Goal: Information Seeking & Learning: Learn about a topic

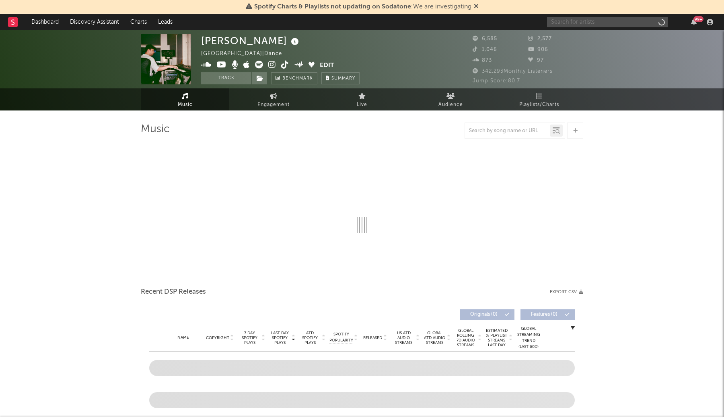
select select "6m"
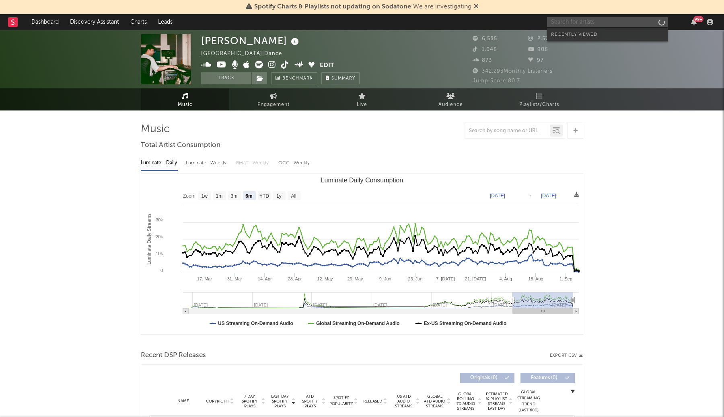
click at [599, 23] on input "text" at bounding box center [607, 22] width 121 height 10
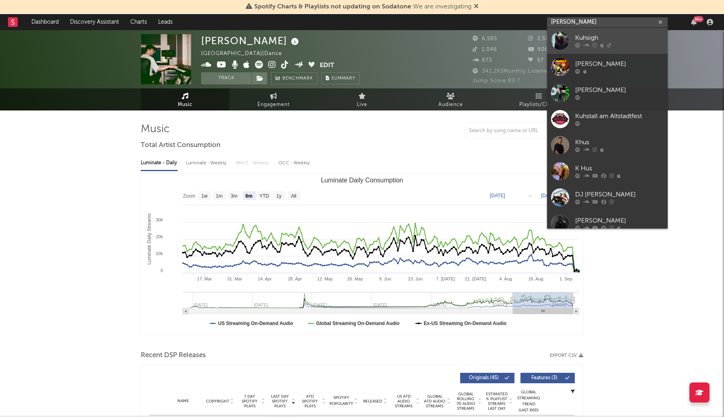
type input "[PERSON_NAME]"
click at [600, 38] on div "Kuhsigh" at bounding box center [619, 38] width 88 height 10
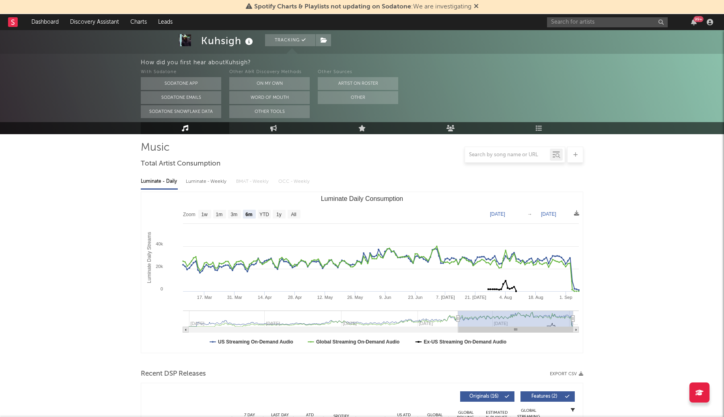
scroll to position [56, 0]
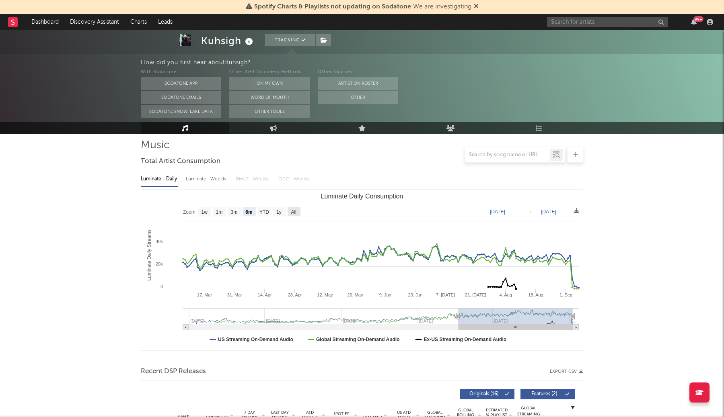
click at [293, 211] on text "All" at bounding box center [293, 212] width 5 height 6
select select "All"
type input "2023-12-31"
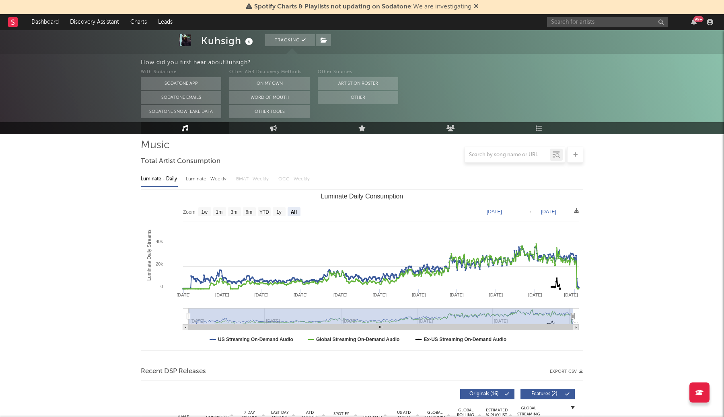
click at [477, 5] on icon at bounding box center [476, 6] width 5 height 6
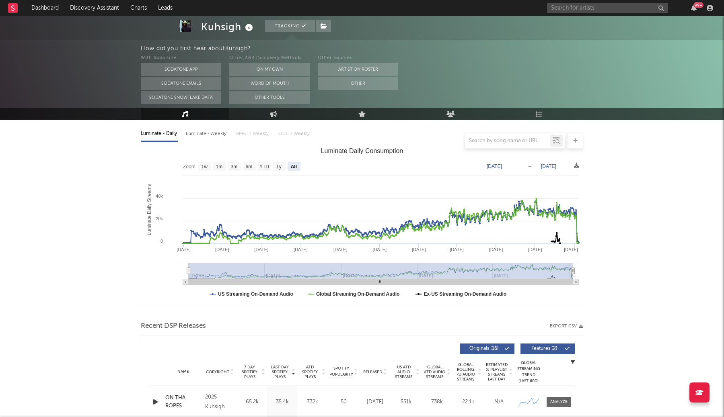
scroll to position [0, 0]
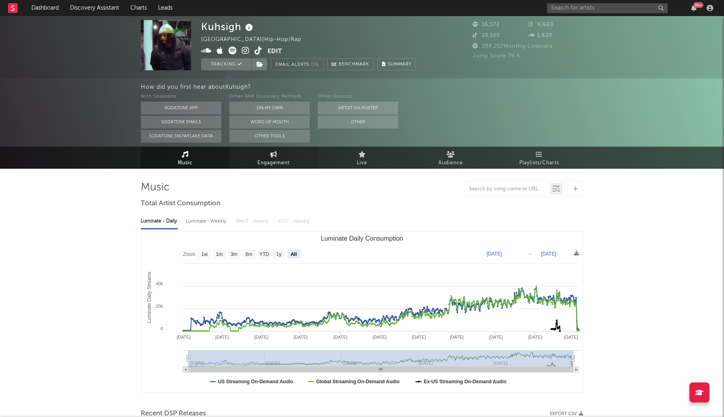
click at [289, 161] on link "Engagement" at bounding box center [273, 158] width 88 height 22
select select "1w"
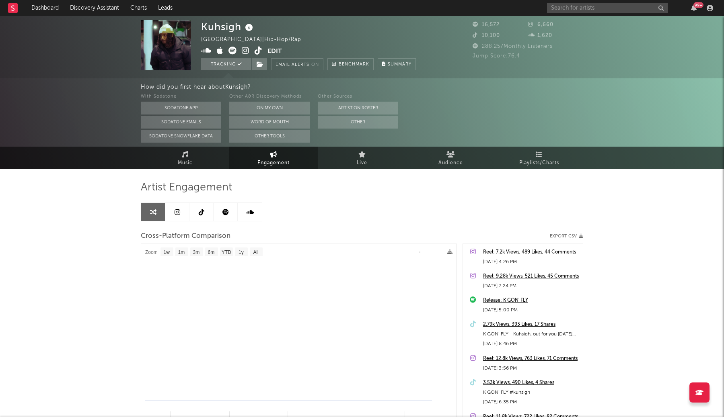
select select "1m"
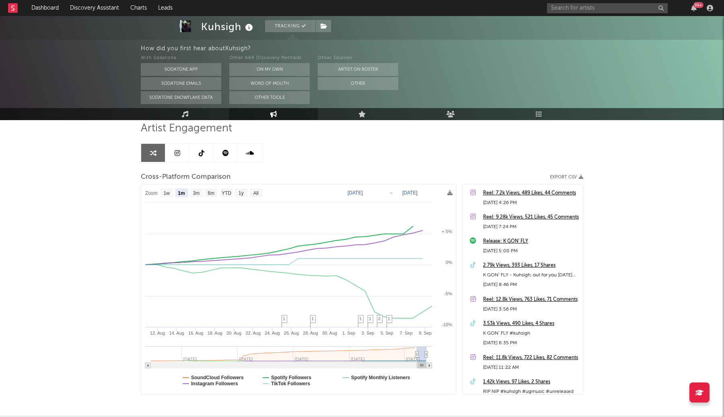
scroll to position [60, 0]
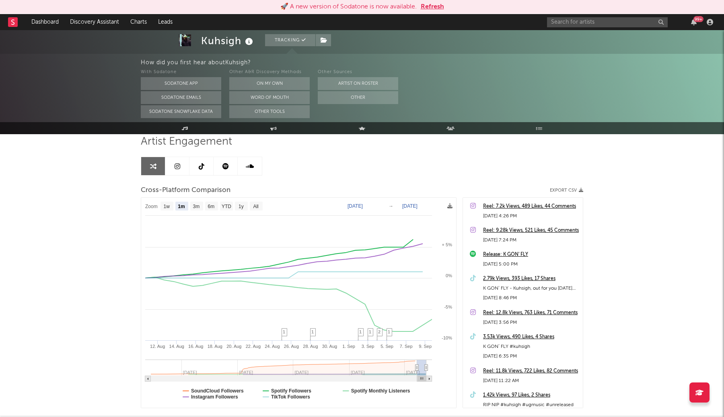
click at [429, 4] on button "Refresh" at bounding box center [432, 7] width 23 height 10
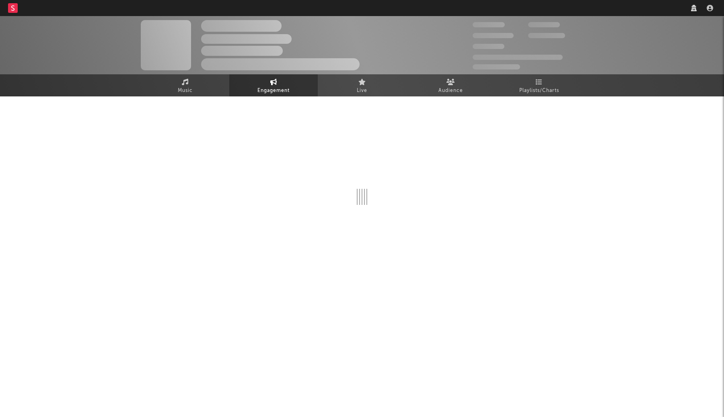
select select "1w"
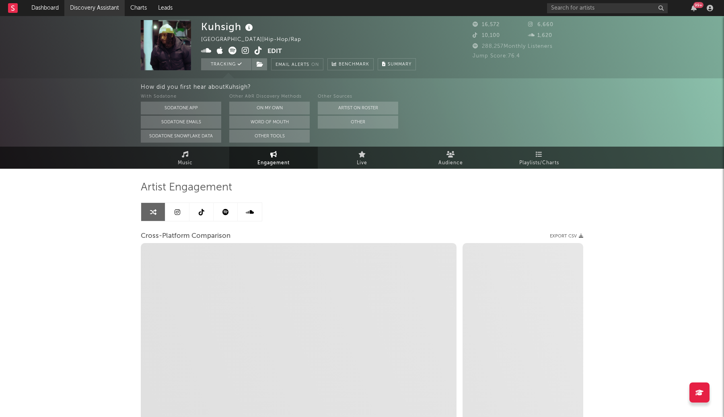
select select "1m"
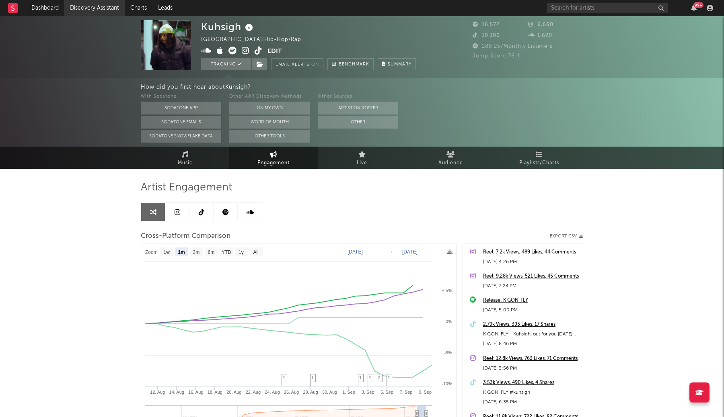
click at [89, 9] on link "Discovery Assistant" at bounding box center [94, 8] width 60 height 16
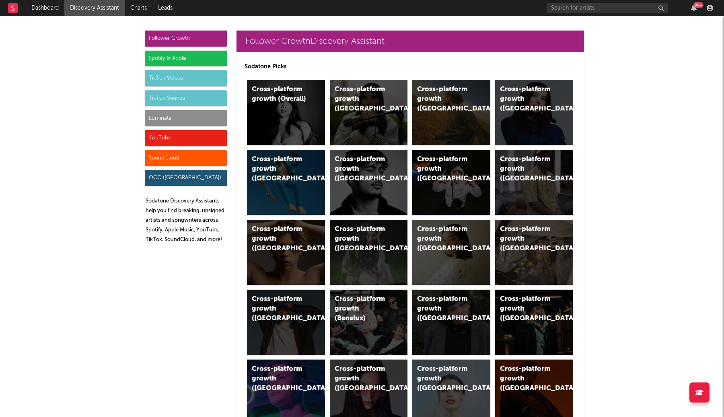
click at [199, 61] on div "Spotify & Apple" at bounding box center [186, 59] width 82 height 16
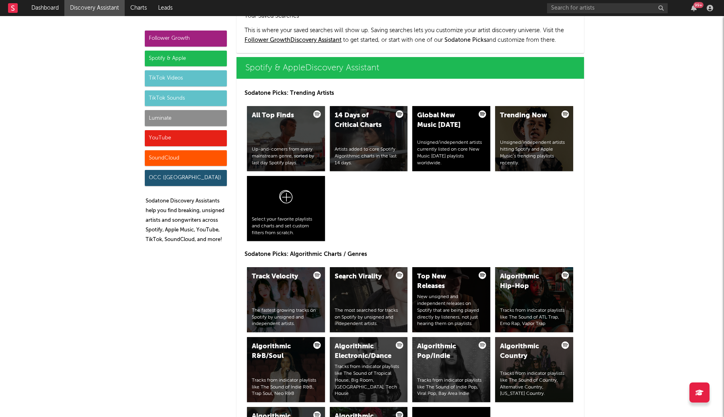
scroll to position [804, 0]
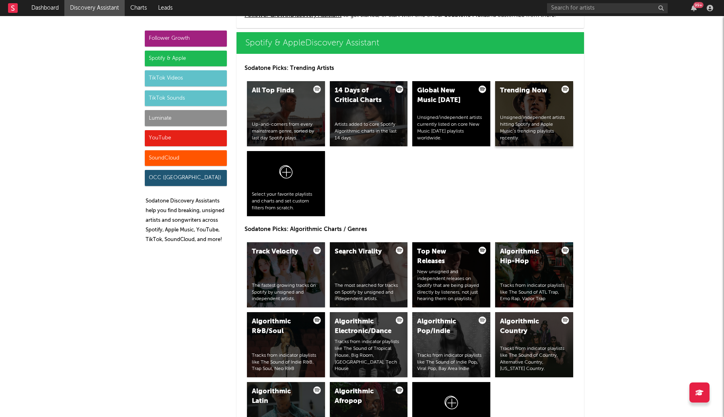
click at [524, 133] on div "Unsigned/independent artists hitting Spotify and Apple Music’s trending playlis…" at bounding box center [534, 128] width 68 height 27
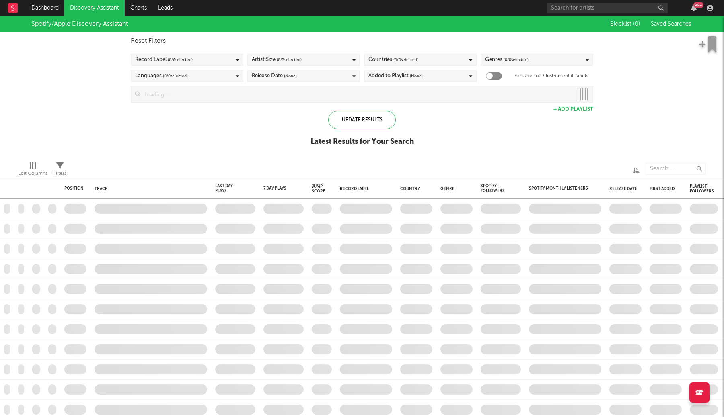
checkbox input "true"
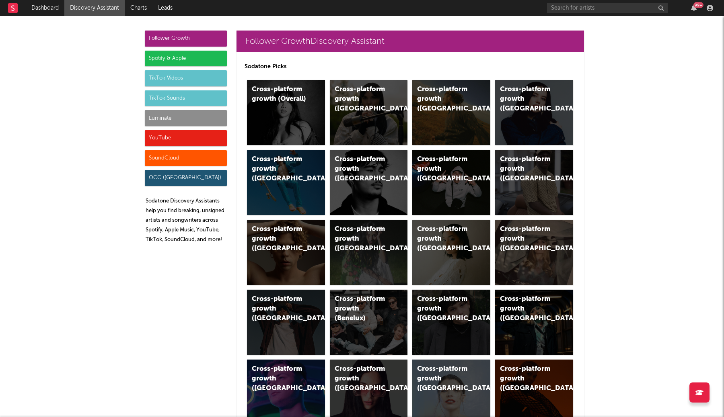
click at [215, 54] on div "Spotify & Apple" at bounding box center [186, 59] width 82 height 16
click at [309, 109] on div "Cross-platform growth (Overall)" at bounding box center [286, 112] width 78 height 65
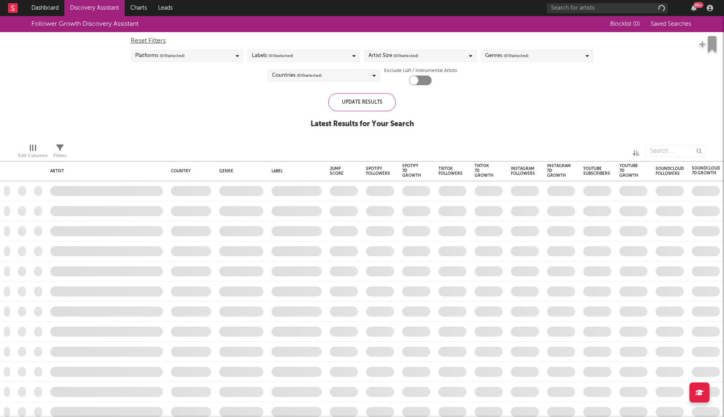
checkbox input "true"
